Goal: Task Accomplishment & Management: Use online tool/utility

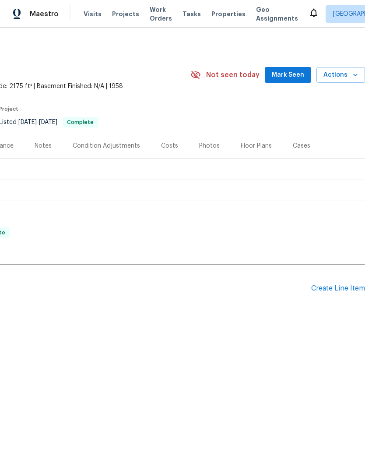
scroll to position [0, 130]
click at [342, 292] on div "Create Line Item" at bounding box center [339, 288] width 54 height 8
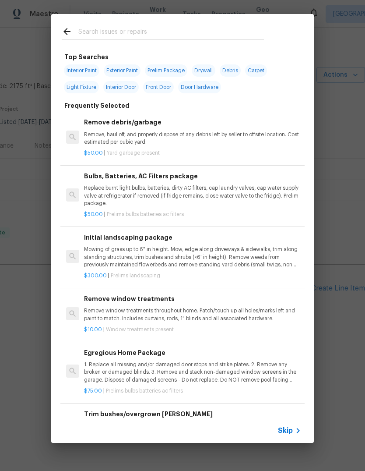
click at [89, 21] on div at bounding box center [163, 31] width 224 height 35
click at [72, 33] on icon at bounding box center [67, 31] width 11 height 11
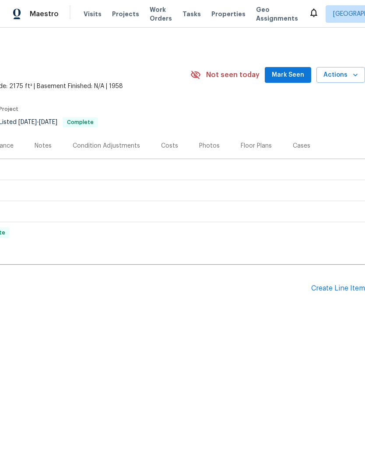
click at [343, 287] on div "Create Line Item" at bounding box center [339, 288] width 54 height 8
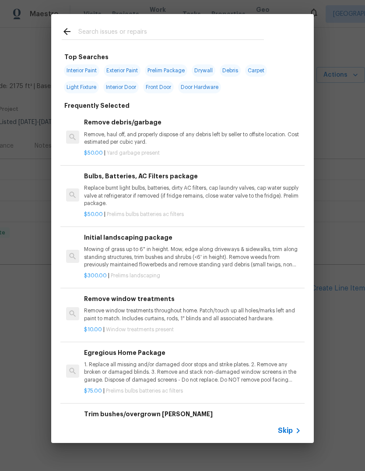
click at [87, 32] on input "text" at bounding box center [171, 32] width 186 height 13
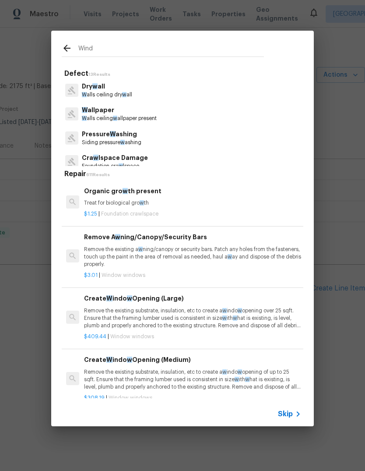
type input "Windo"
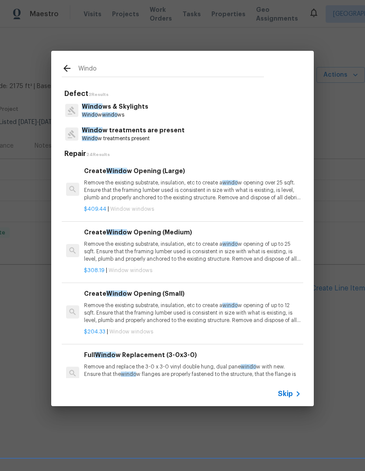
click at [105, 187] on p "Remove the existing substrate, insulation, etc to create a windo w opening over…" at bounding box center [192, 190] width 217 height 22
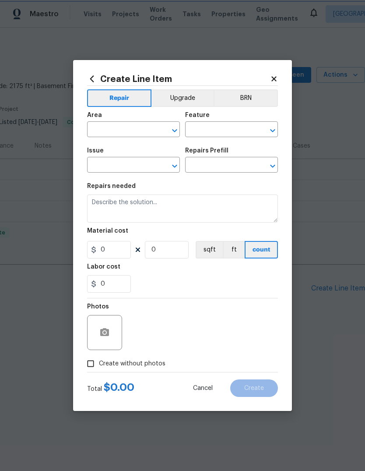
type input "Windows & Skylights"
type textarea "Remove the existing substrate, insulation, etc to create a window opening over …"
type input "1"
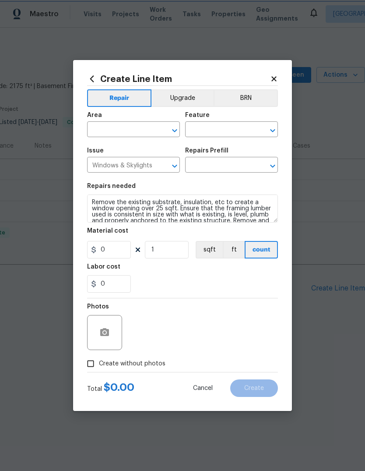
type input "Create Window Opening (Large) $409.44"
type input "409.44"
click at [93, 133] on input "text" at bounding box center [121, 131] width 68 height 14
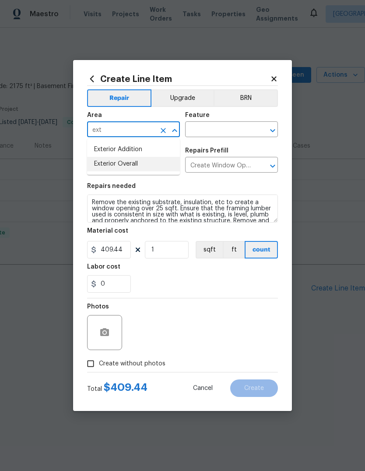
click at [123, 163] on li "Exterior Overall" at bounding box center [133, 164] width 93 height 14
type input "Exterior Overall"
click at [234, 136] on input "text" at bounding box center [219, 131] width 68 height 14
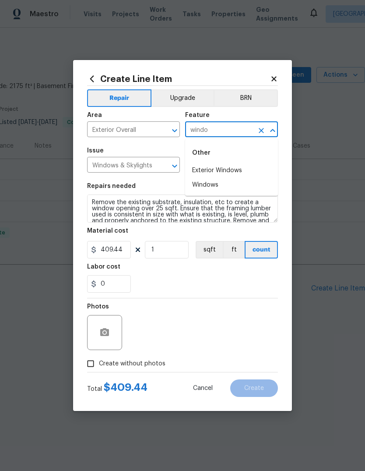
click at [241, 171] on li "Exterior Windows" at bounding box center [231, 170] width 93 height 14
type input "Exterior Windows"
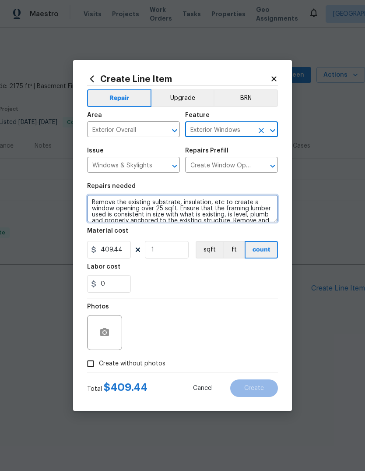
click at [99, 196] on textarea "Remove the existing substrate, insulation, etc to create a window opening over …" at bounding box center [182, 209] width 191 height 28
click at [98, 195] on div "Repairs needed" at bounding box center [182, 188] width 191 height 11
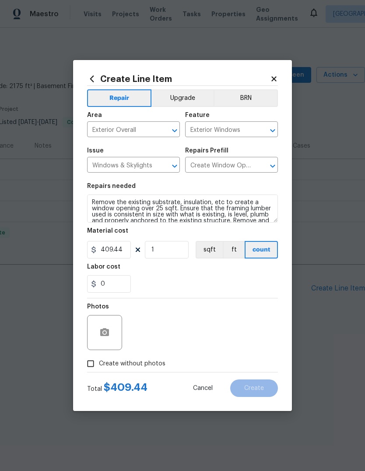
click at [98, 195] on textarea "Remove the existing substrate, insulation, etc to create a window opening over …" at bounding box center [182, 209] width 191 height 28
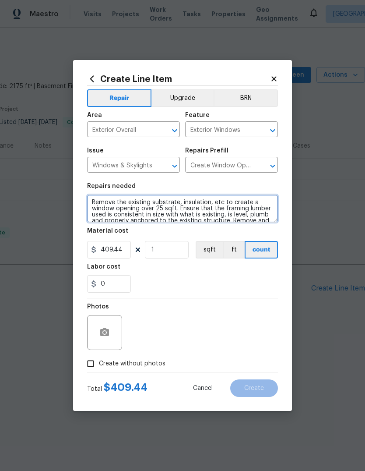
click at [98, 195] on div "Repairs needed" at bounding box center [182, 188] width 191 height 11
click at [106, 202] on textarea "Remove the existing substrate, insulation, etc to create a window opening over …" at bounding box center [182, 209] width 191 height 28
click at [107, 199] on textarea "Remove the existing substrate, insulation, etc to create a window opening over …" at bounding box center [182, 209] width 191 height 28
click at [106, 199] on textarea "Remove the existing substrate, insulation, etc to create a window opening over …" at bounding box center [182, 209] width 191 height 28
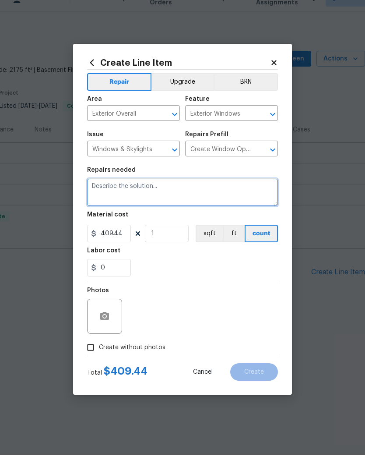
scroll to position [0, 0]
type textarea "a rock or something that hit the window in front of the house. Please replace g…"
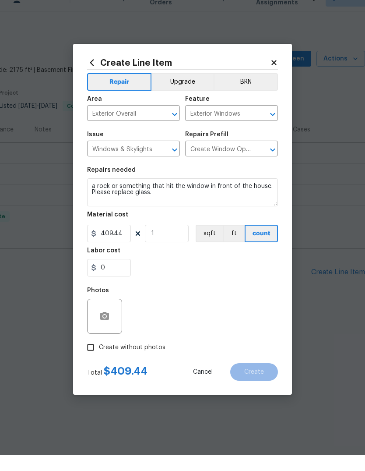
click at [251, 275] on div "0" at bounding box center [182, 284] width 191 height 18
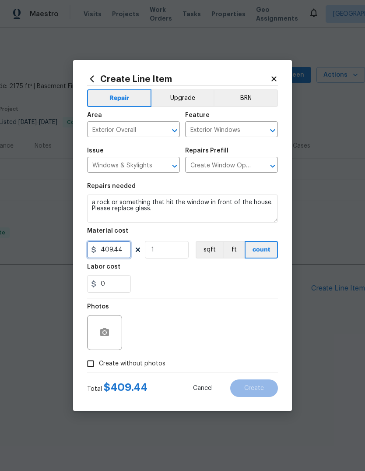
click at [119, 247] on input "409.44" at bounding box center [109, 250] width 44 height 18
click at [118, 252] on input "409.44" at bounding box center [109, 250] width 44 height 18
click at [117, 252] on input "409.44" at bounding box center [109, 250] width 44 height 18
type input "350"
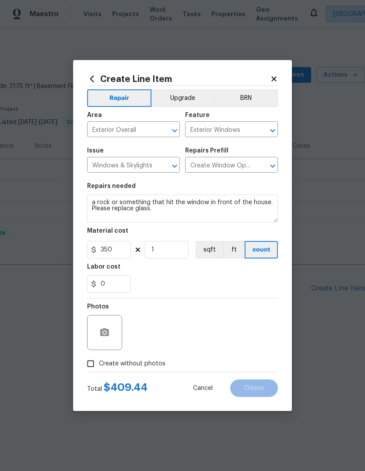
click at [275, 285] on div "0" at bounding box center [182, 284] width 191 height 18
click at [94, 357] on input "Create without photos" at bounding box center [90, 363] width 17 height 17
checkbox input "true"
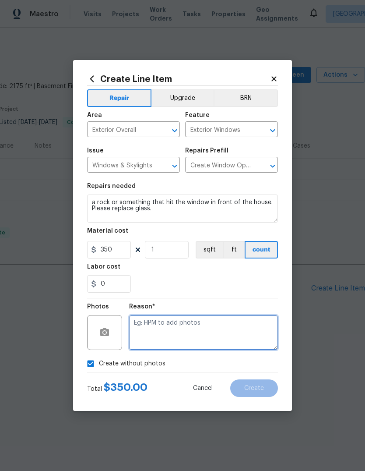
click at [239, 329] on textarea at bounding box center [203, 332] width 149 height 35
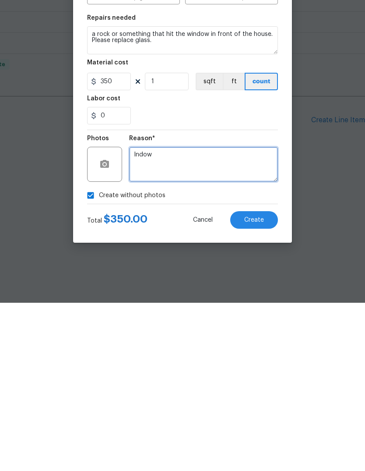
type textarea "Indow"
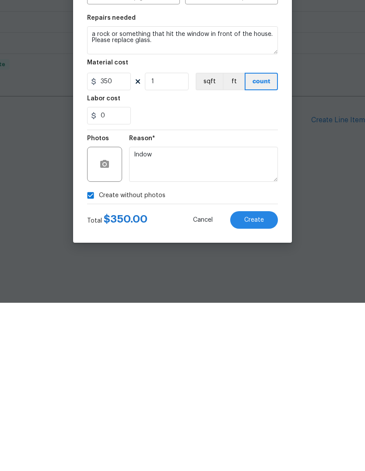
click at [266, 380] on button "Create" at bounding box center [255, 389] width 48 height 18
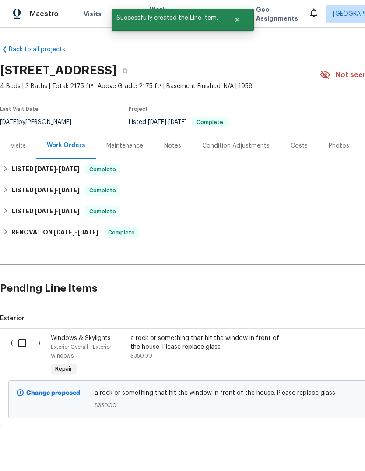
click at [26, 342] on input "checkbox" at bounding box center [25, 343] width 25 height 18
checkbox input "true"
click at [332, 446] on span "Create Work Order" at bounding box center [315, 449] width 58 height 11
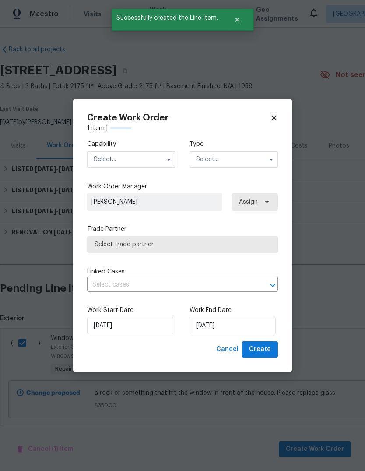
click at [109, 157] on input "text" at bounding box center [131, 160] width 89 height 18
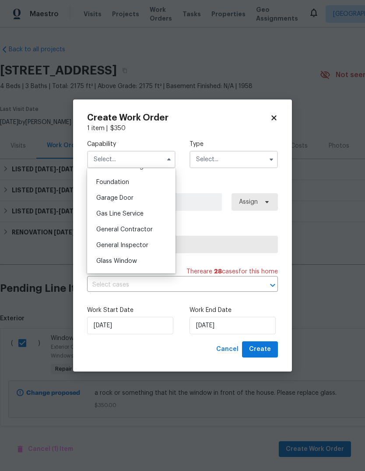
scroll to position [368, 0]
click at [107, 232] on div "General Contractor" at bounding box center [131, 229] width 84 height 16
type input "General Contractor"
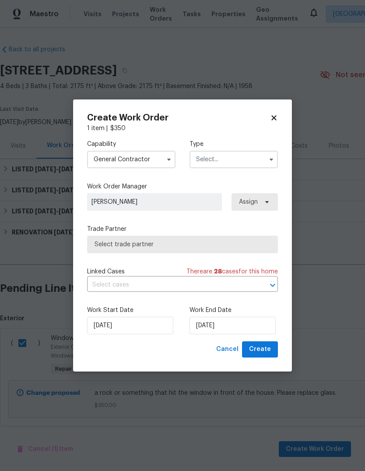
click at [256, 160] on input "text" at bounding box center [234, 160] width 89 height 18
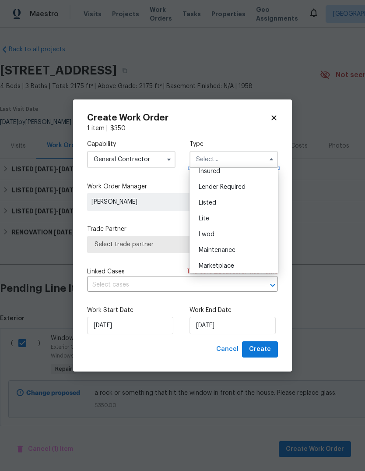
scroll to position [70, 0]
click at [235, 201] on div "Listed" at bounding box center [234, 203] width 84 height 16
type input "Listed"
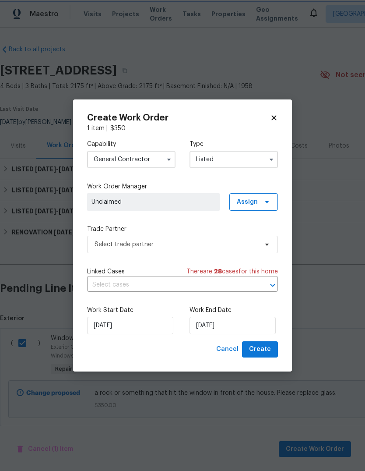
scroll to position [0, 0]
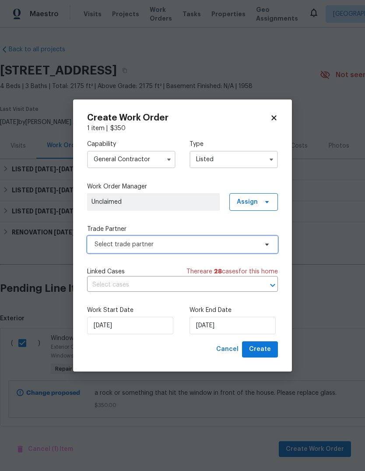
click at [260, 244] on span "Select trade partner" at bounding box center [182, 245] width 191 height 18
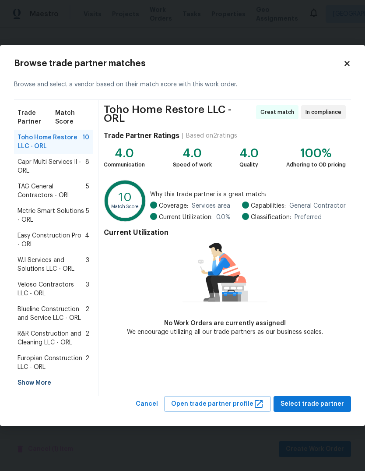
click at [30, 378] on div "Show More" at bounding box center [53, 383] width 79 height 16
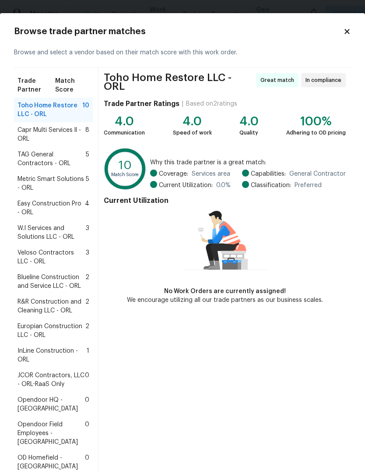
click at [41, 331] on span "Europian Construction LLC - ORL" at bounding box center [52, 331] width 68 height 18
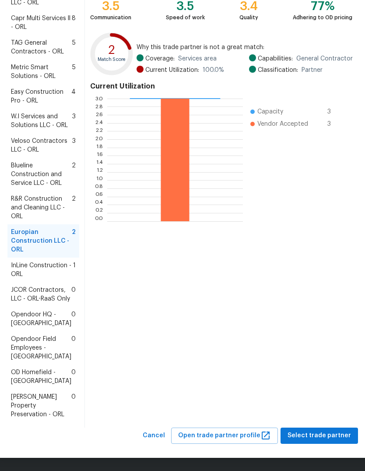
scroll to position [199, 0]
click at [331, 435] on span "Select trade partner" at bounding box center [320, 435] width 64 height 11
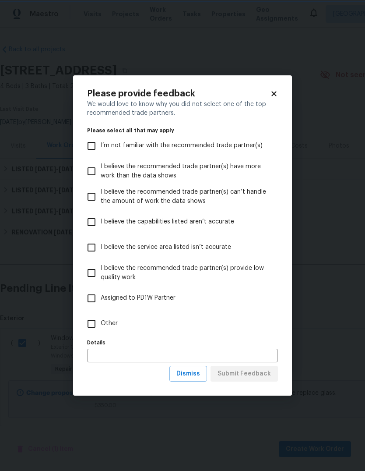
scroll to position [0, 0]
click at [91, 332] on input "Other" at bounding box center [91, 324] width 18 height 18
checkbox input "true"
click at [270, 368] on button "Submit Feedback" at bounding box center [244, 374] width 67 height 16
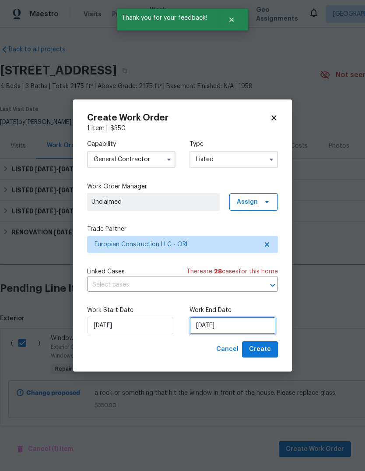
click at [253, 323] on input "[DATE]" at bounding box center [233, 326] width 86 height 18
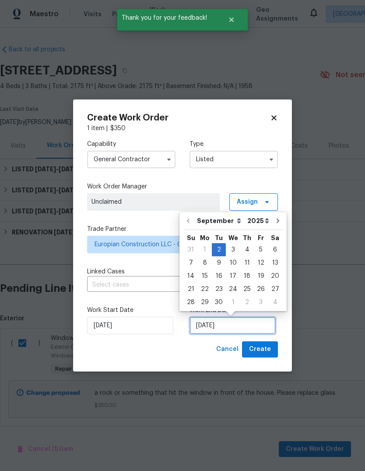
scroll to position [7, 0]
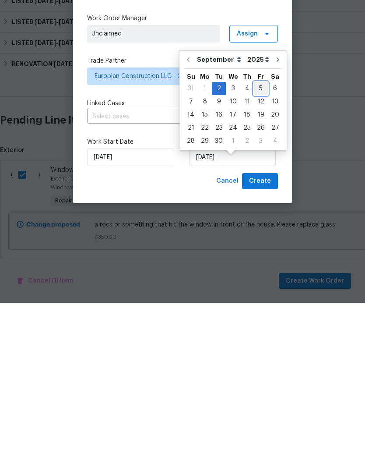
click at [258, 251] on div "5" at bounding box center [261, 257] width 14 height 12
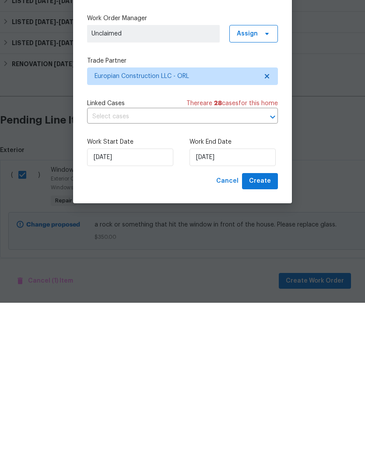
type input "[DATE]"
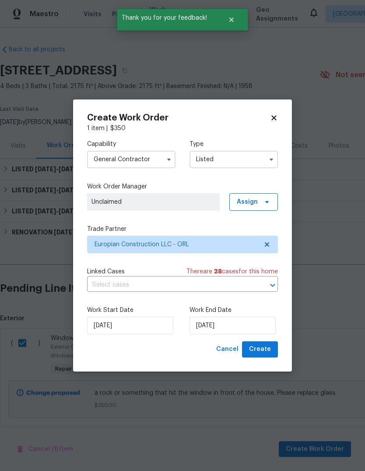
click at [269, 364] on div "Create Work Order 1 item | $ 350 Capability General [DEMOGRAPHIC_DATA] Type Lis…" at bounding box center [182, 235] width 219 height 272
click at [268, 363] on div "Create Work Order 1 item | $ 350 Capability General [DEMOGRAPHIC_DATA] Type Lis…" at bounding box center [182, 235] width 219 height 272
click at [261, 352] on span "Create" at bounding box center [260, 349] width 22 height 11
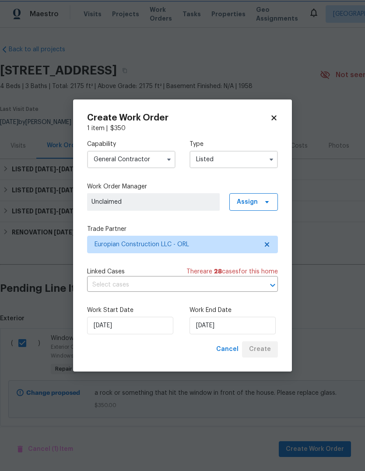
checkbox input "false"
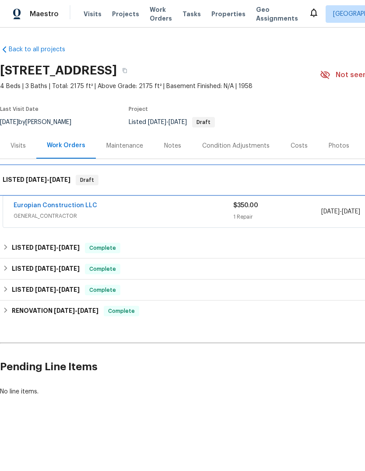
click at [28, 193] on div "LISTED 9/2/25 - 9/5/25 Draft" at bounding box center [247, 180] width 495 height 28
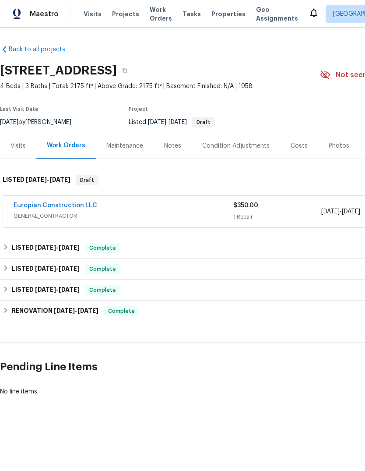
click at [42, 208] on link "Europian Construction LLC" at bounding box center [56, 205] width 84 height 6
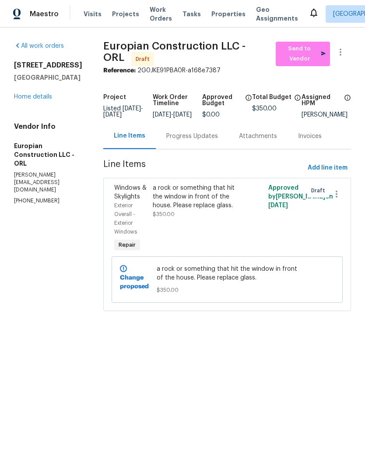
click at [170, 206] on div "a rock or something that hit the window in front of the house. Please replace g…" at bounding box center [198, 197] width 91 height 26
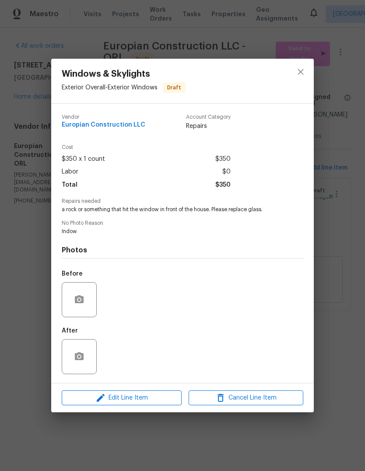
click at [71, 449] on div "Windows & Skylights Exterior Overall - Exterior Windows Draft Vendor Europian C…" at bounding box center [182, 235] width 365 height 471
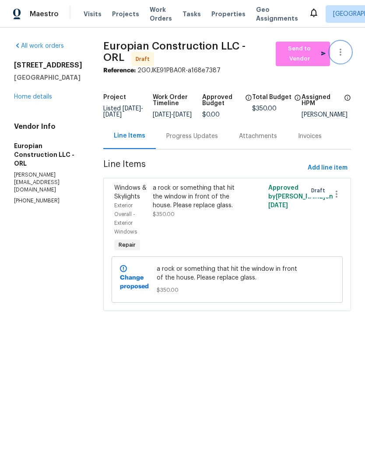
click at [337, 57] on button "button" at bounding box center [340, 52] width 21 height 21
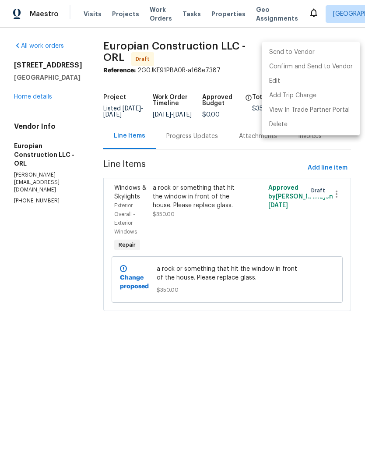
click at [253, 272] on div at bounding box center [182, 235] width 365 height 471
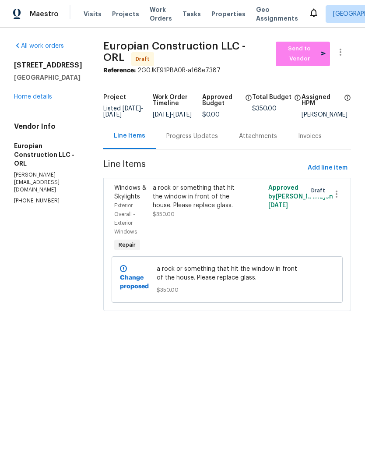
click at [242, 336] on html "Maestro Visits Projects Work Orders Tasks Properties Geo Assignments Albuquerqu…" at bounding box center [182, 168] width 365 height 336
click at [313, 42] on button "Send to Vendor" at bounding box center [303, 54] width 54 height 25
